Goal: Information Seeking & Learning: Learn about a topic

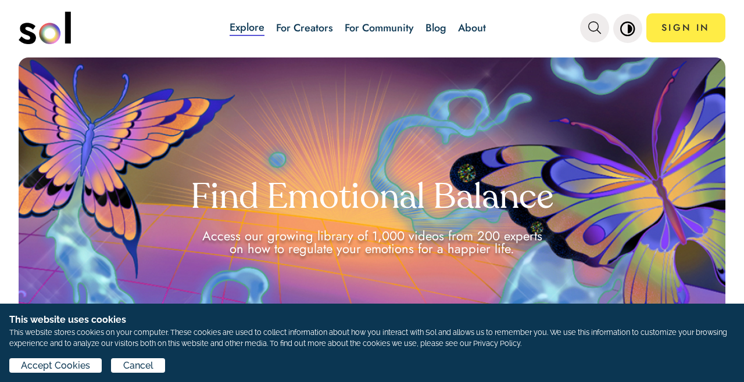
click at [436, 35] on link "Blog" at bounding box center [435, 27] width 21 height 15
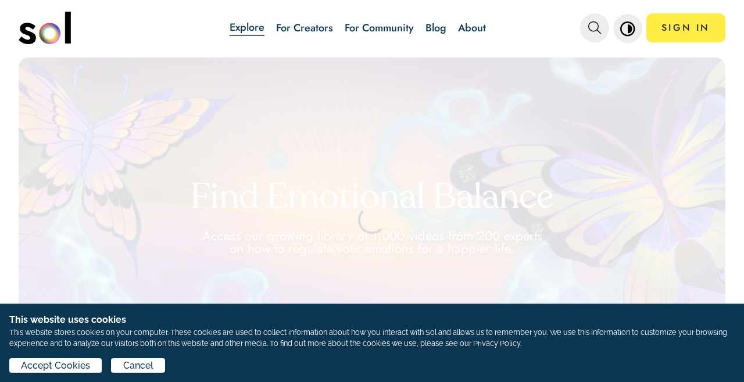
click at [436, 24] on link "Blog" at bounding box center [435, 27] width 21 height 15
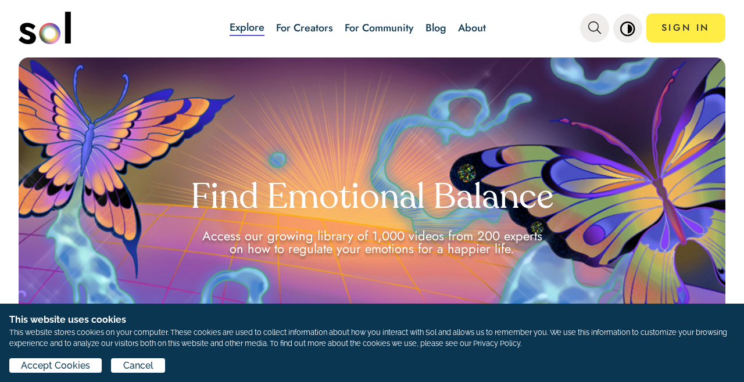
click at [438, 32] on link "Blog" at bounding box center [435, 27] width 21 height 15
click at [436, 21] on link "Blog" at bounding box center [435, 27] width 21 height 15
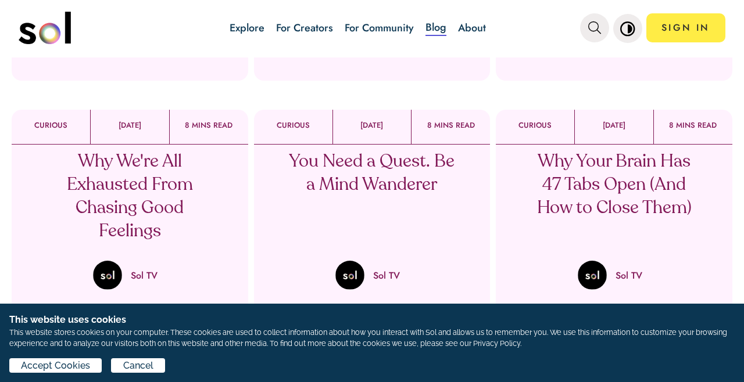
scroll to position [302, 0]
click at [121, 193] on p "Why We're All Exhausted From Chasing Good Feelings" at bounding box center [129, 197] width 171 height 93
click at [137, 236] on p "Why We're All Exhausted From Chasing Good Feelings" at bounding box center [129, 197] width 171 height 93
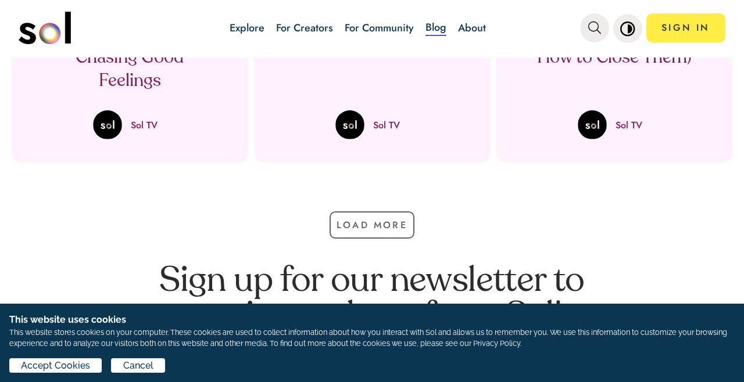
scroll to position [453, 0]
click at [101, 89] on p "Why We're All Exhausted From Chasing Good Feelings" at bounding box center [129, 46] width 171 height 93
click at [103, 89] on p "Why We're All Exhausted From Chasing Good Feelings" at bounding box center [129, 46] width 171 height 93
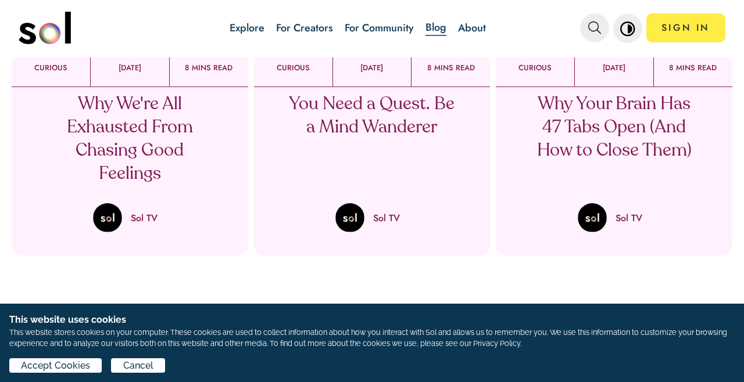
scroll to position [336, 0]
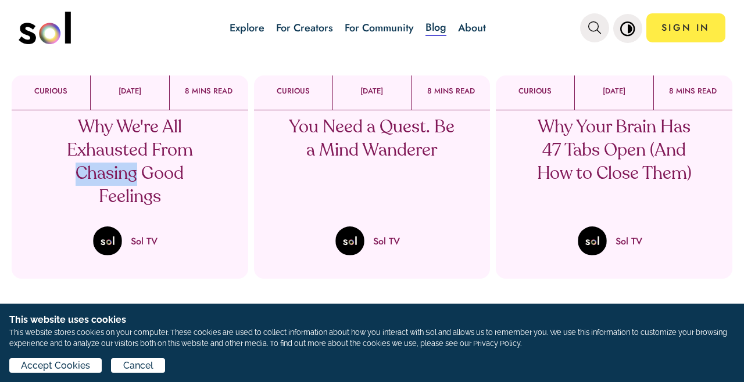
click at [123, 99] on div "[DATE]" at bounding box center [129, 93] width 79 height 34
click at [69, 216] on div "Why We're All Exhausted From Chasing Good Feelings Sol TV" at bounding box center [130, 182] width 236 height 145
click at [80, 182] on p "Why We're All Exhausted From Chasing Good Feelings" at bounding box center [129, 162] width 171 height 93
click at [86, 187] on p "Why We're All Exhausted From Chasing Good Feelings" at bounding box center [129, 162] width 171 height 93
click at [94, 185] on p "Why We're All Exhausted From Chasing Good Feelings" at bounding box center [129, 162] width 171 height 93
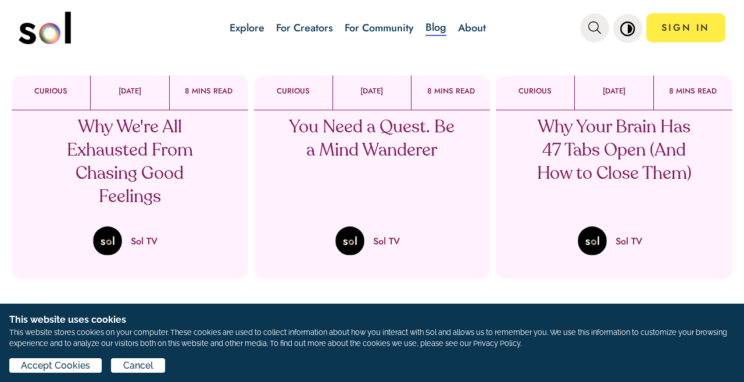
click at [70, 171] on p "Why We're All Exhausted From Chasing Good Feelings" at bounding box center [129, 162] width 171 height 93
click at [87, 199] on p "Why We're All Exhausted From Chasing Good Feelings" at bounding box center [129, 162] width 171 height 93
click at [109, 199] on p "Why We're All Exhausted From Chasing Good Feelings" at bounding box center [129, 162] width 171 height 93
click at [113, 200] on p "Why We're All Exhausted From Chasing Good Feelings" at bounding box center [129, 162] width 171 height 93
click at [107, 193] on p "Why We're All Exhausted From Chasing Good Feelings" at bounding box center [129, 162] width 171 height 93
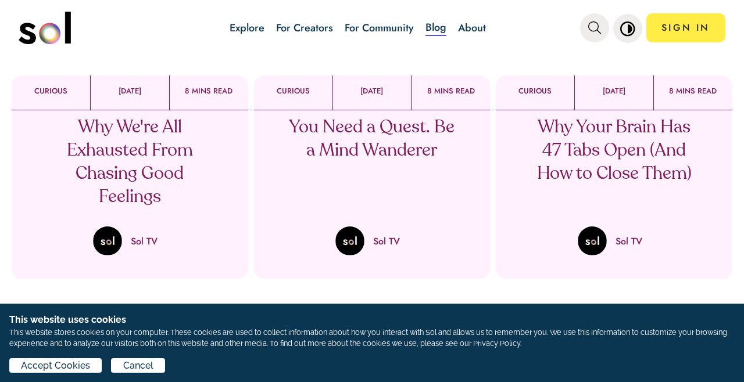
click at [109, 191] on p "Why We're All Exhausted From Chasing Good Feelings" at bounding box center [129, 162] width 171 height 93
click at [96, 192] on p "Why We're All Exhausted From Chasing Good Feelings" at bounding box center [129, 162] width 171 height 93
click at [91, 183] on p "Why We're All Exhausted From Chasing Good Feelings" at bounding box center [129, 162] width 171 height 93
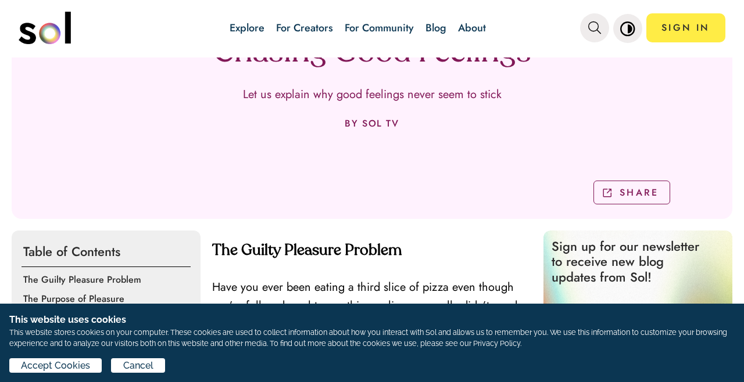
scroll to position [212, 0]
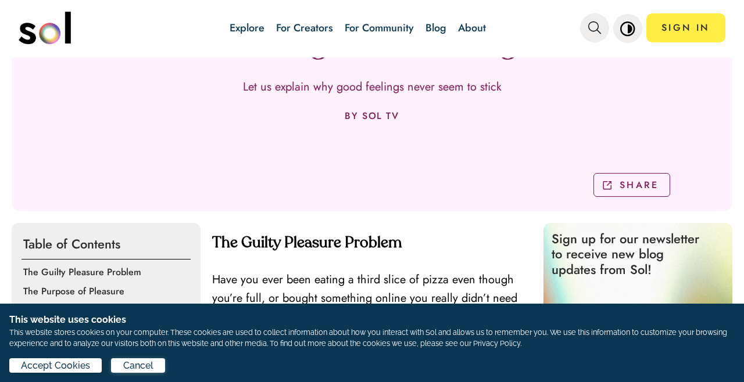
click at [145, 367] on span "Cancel" at bounding box center [138, 366] width 30 height 14
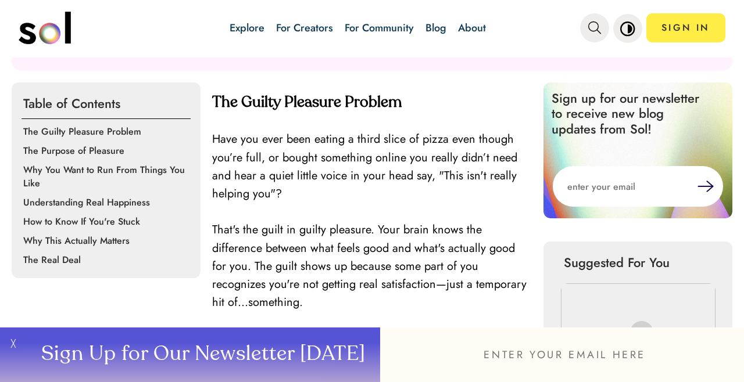
scroll to position [355, 0]
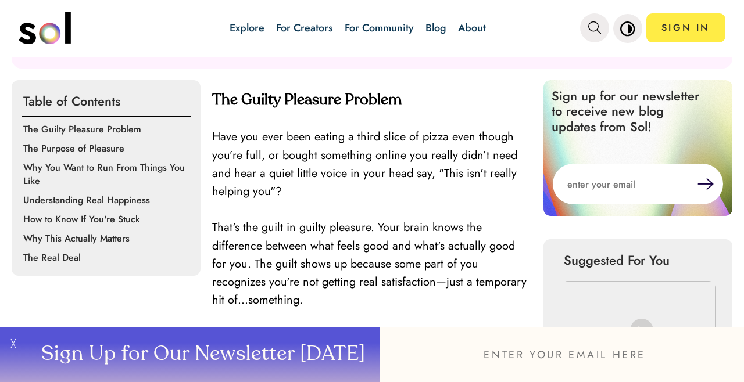
click at [21, 345] on button "╳" at bounding box center [11, 355] width 23 height 55
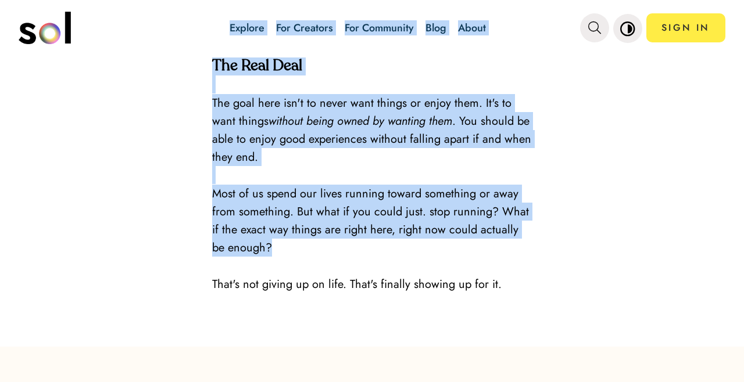
scroll to position [2410, 0]
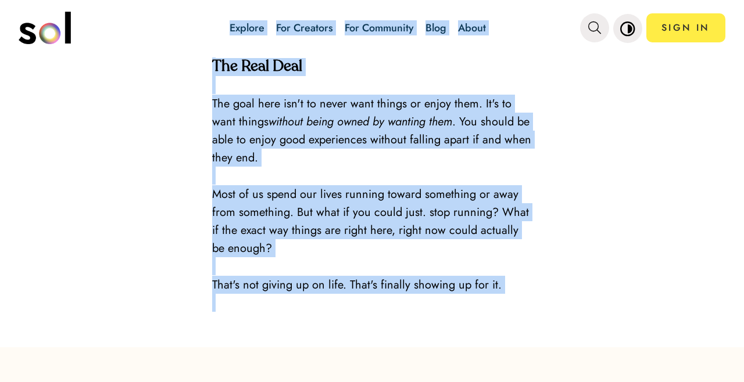
copy div "Explore For Creators For Community Blog About SIGN IN Explore For Creators For …"
